Goal: Transaction & Acquisition: Purchase product/service

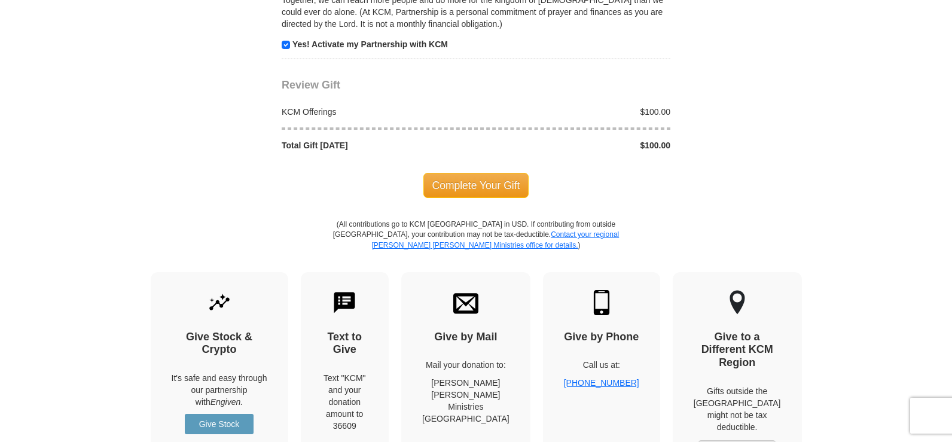
scroll to position [1236, 0]
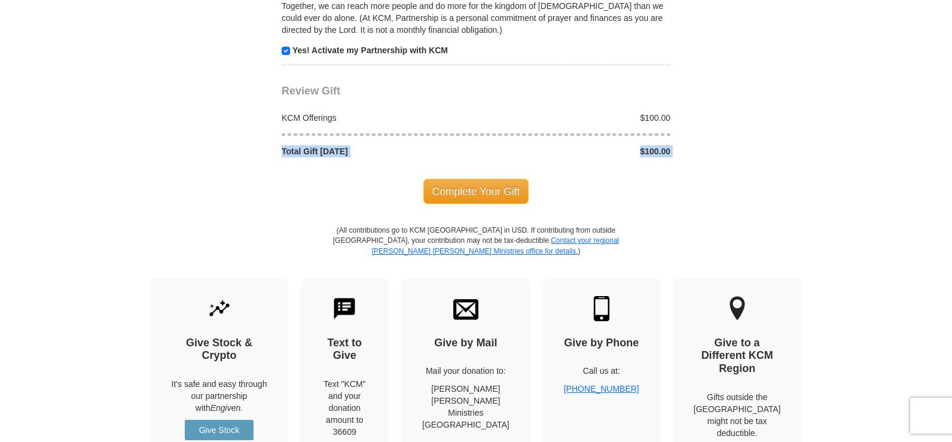
drag, startPoint x: 946, startPoint y: 181, endPoint x: 933, endPoint y: 121, distance: 61.3
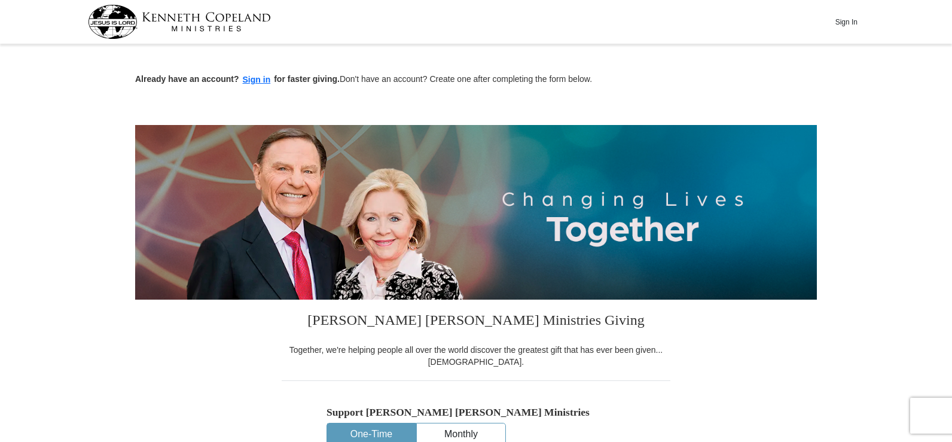
drag, startPoint x: 790, startPoint y: 105, endPoint x: 952, endPoint y: 100, distance: 162.7
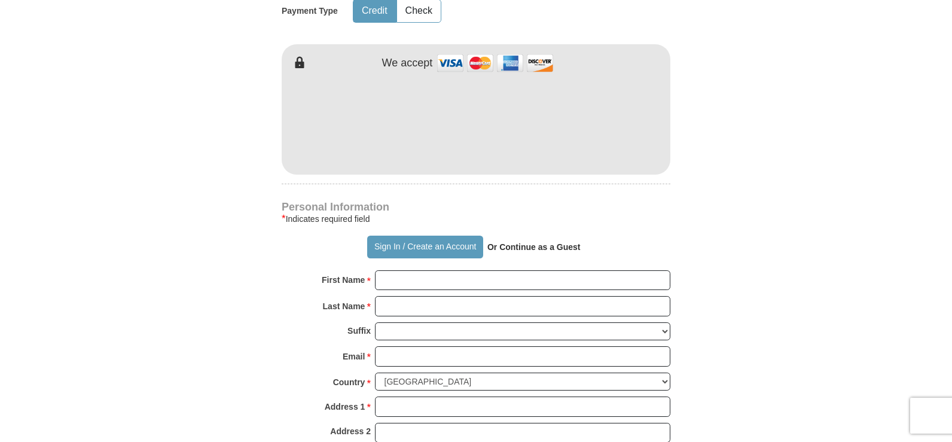
scroll to position [1019, 0]
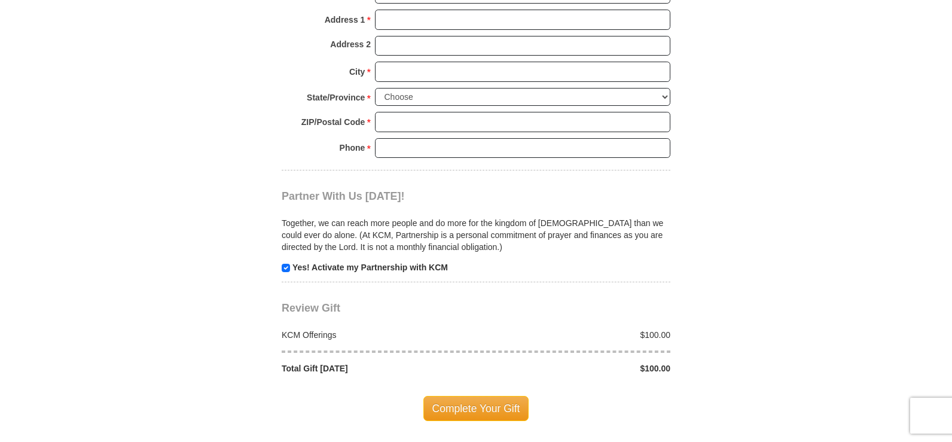
drag, startPoint x: 856, startPoint y: 136, endPoint x: 80, endPoint y: 148, distance: 776.0
click at [80, 148] on body "Sign In Already have an account? Sign in for faster giving. Don't have an accou…" at bounding box center [476, 126] width 952 height 2290
drag, startPoint x: 954, startPoint y: 100, endPoint x: 912, endPoint y: 268, distance: 173.8
click at [912, 268] on body "Sign In Already have an account? Sign in for faster giving. Don't have an accou…" at bounding box center [476, 126] width 952 height 2290
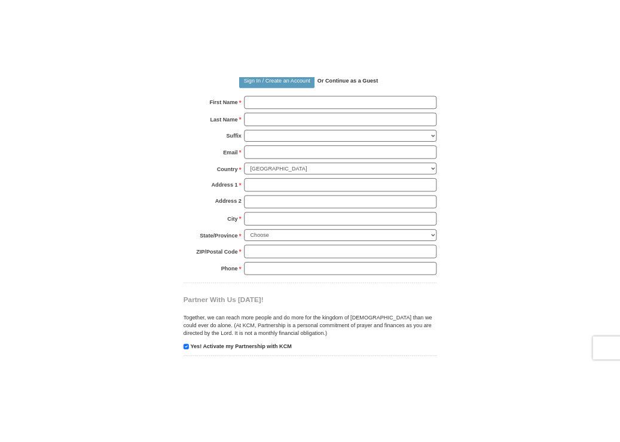
scroll to position [861, 0]
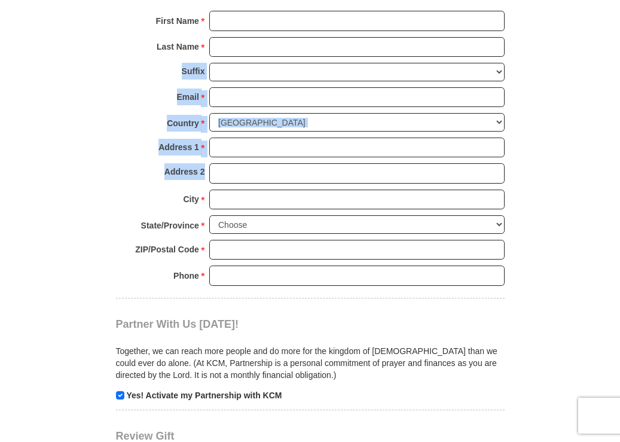
drag, startPoint x: 619, startPoint y: 182, endPoint x: 589, endPoint y: 88, distance: 99.1
click at [574, 63] on body "Sign In Already have an account? Sign in for faster giving. Don't have an accou…" at bounding box center [310, 381] width 620 height 2485
